Goal: Task Accomplishment & Management: Manage account settings

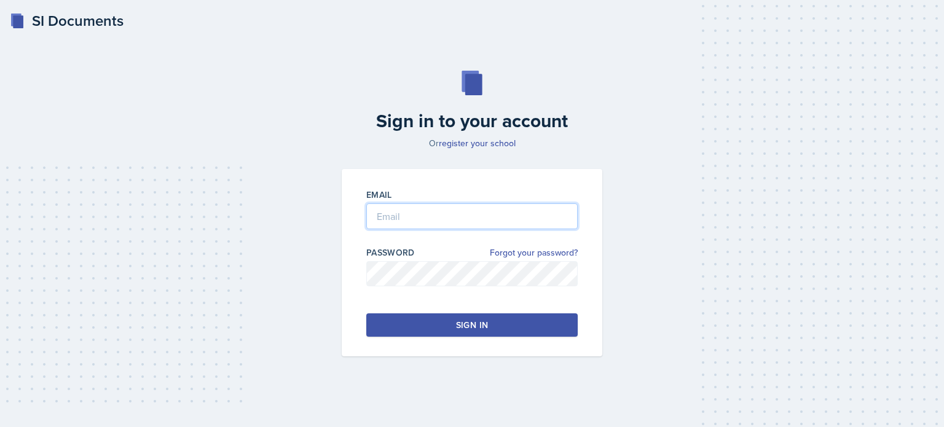
click at [399, 208] on input "email" at bounding box center [471, 216] width 211 height 26
type input "[EMAIL_ADDRESS][DOMAIN_NAME]"
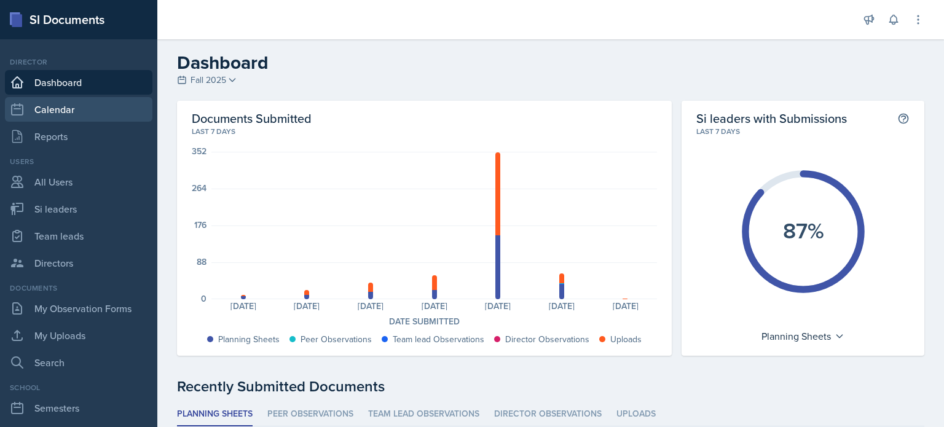
click at [66, 118] on link "Calendar" at bounding box center [79, 109] width 148 height 25
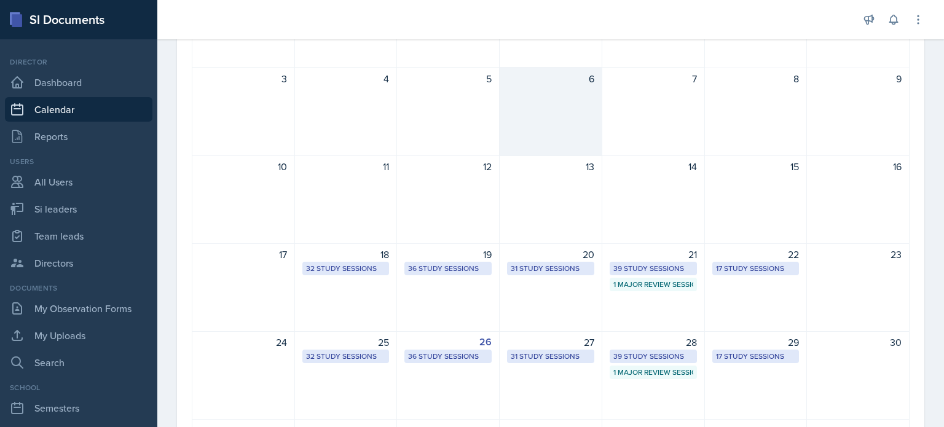
scroll to position [246, 0]
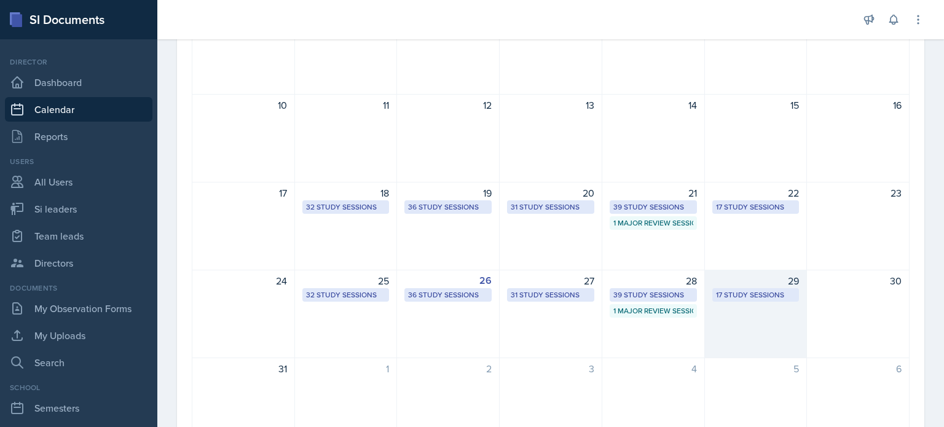
click at [752, 312] on div "29 17 Study Sessions" at bounding box center [756, 314] width 103 height 89
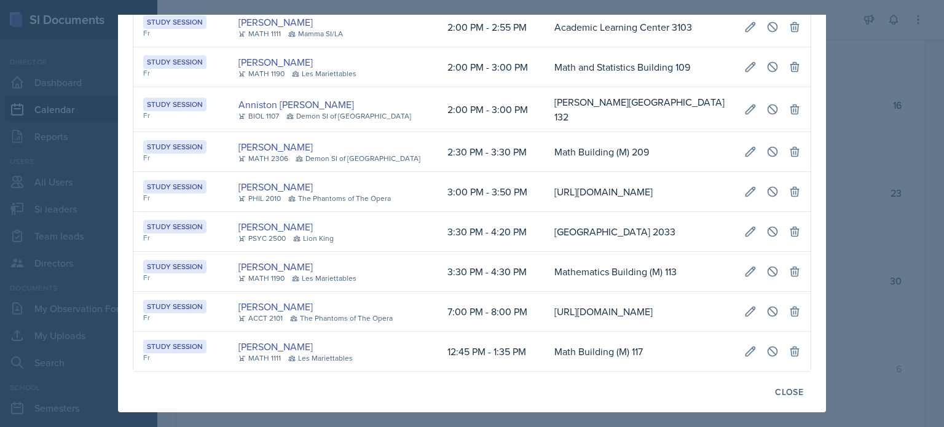
scroll to position [0, 261]
click at [744, 146] on icon at bounding box center [750, 152] width 12 height 12
select select "2"
select select "30"
select select "PM"
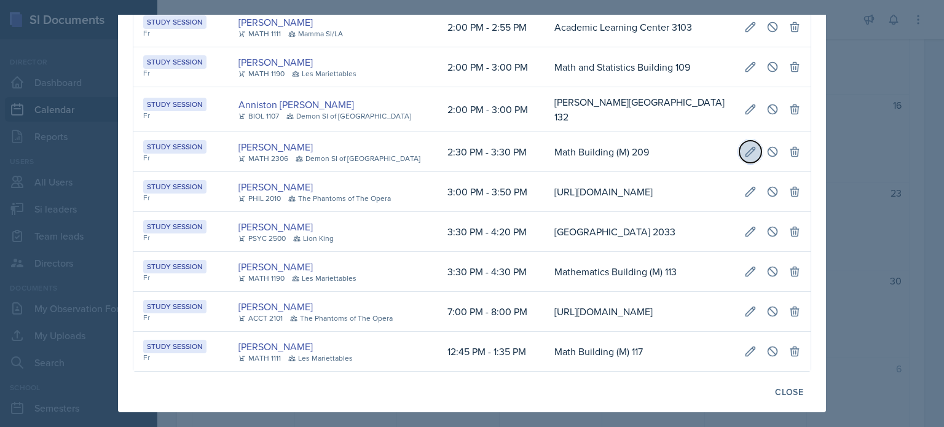
select select "3"
select select "30"
select select "PM"
type input "Math Building (M) 209"
select select "d66089cd-5ee7-4f89-a345-f1bdd1643066"
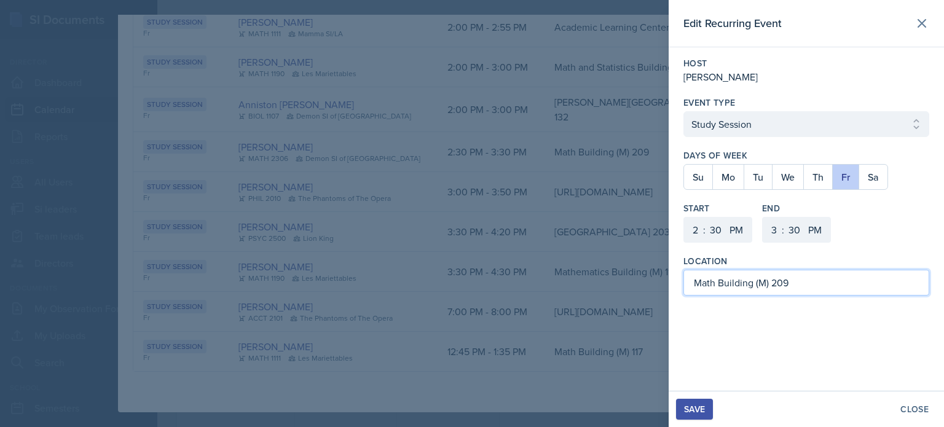
drag, startPoint x: 796, startPoint y: 281, endPoint x: 685, endPoint y: 282, distance: 110.6
click at [685, 282] on input "Math Building (M) 209" at bounding box center [807, 283] width 246 height 26
type input "Academic Learning Center 5103"
click at [700, 410] on div "Save" at bounding box center [694, 409] width 21 height 10
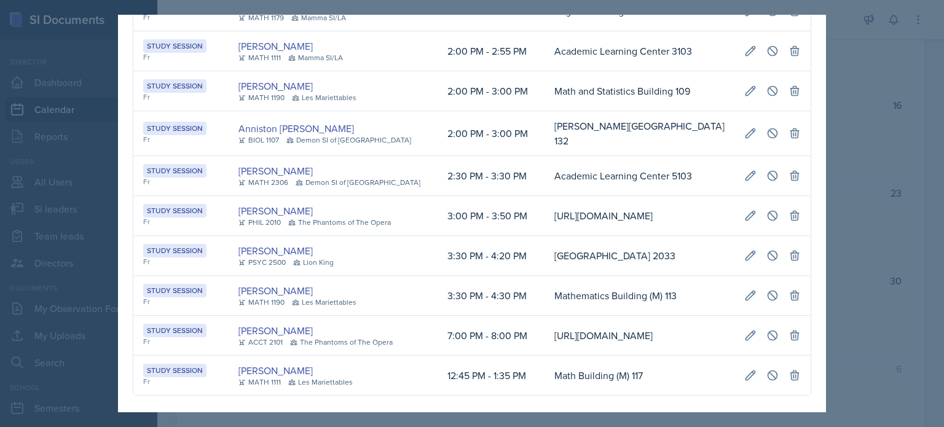
scroll to position [562, 0]
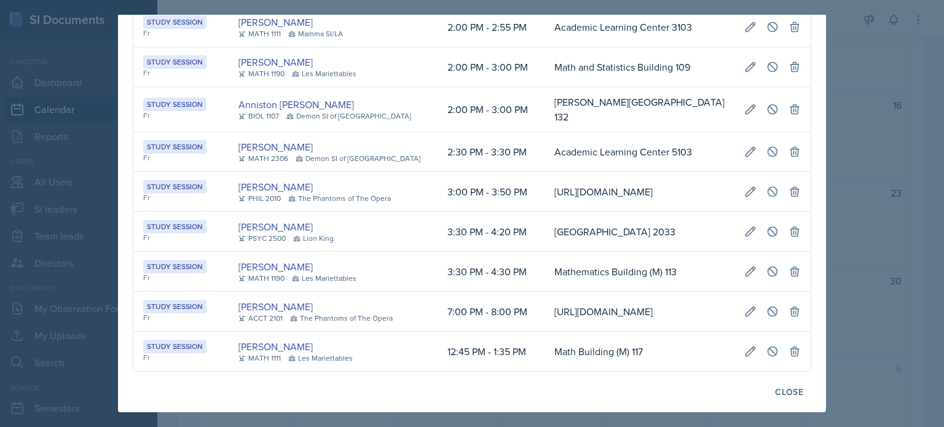
click at [843, 89] on div at bounding box center [472, 213] width 944 height 427
